Goal: Transaction & Acquisition: Purchase product/service

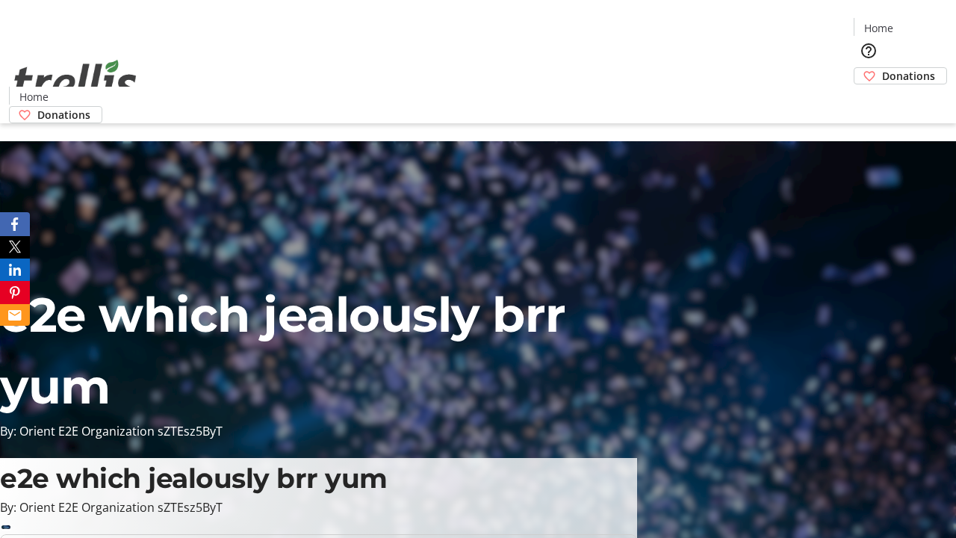
click at [882, 68] on span "Donations" at bounding box center [908, 76] width 53 height 16
